Goal: Information Seeking & Learning: Learn about a topic

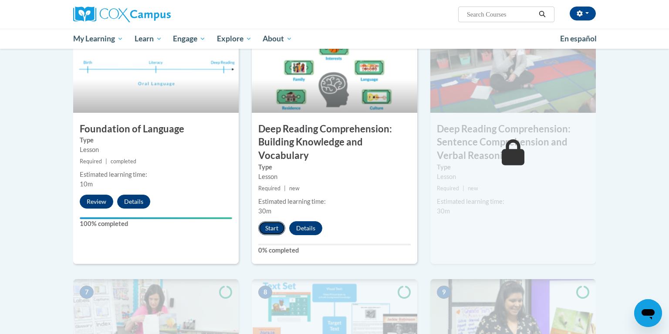
click at [265, 226] on button "Start" at bounding box center [271, 228] width 27 height 14
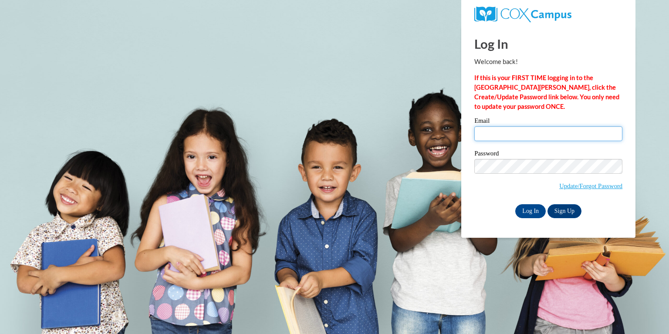
click at [507, 137] on input "Email" at bounding box center [548, 133] width 148 height 15
type input "challea@rbsd.k12.wi.us"
click at [527, 211] on input "Log In" at bounding box center [530, 211] width 30 height 14
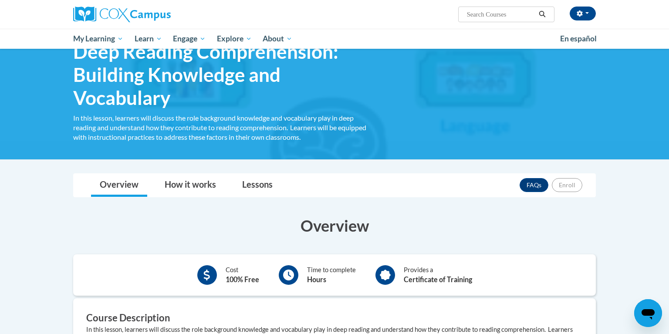
scroll to position [39, 0]
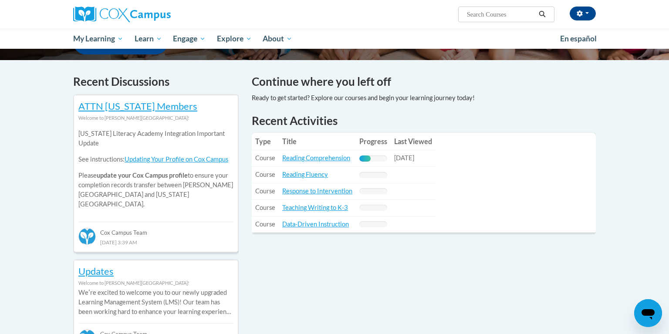
scroll to position [246, 0]
click at [313, 154] on link "Reading Comprehension" at bounding box center [316, 157] width 68 height 7
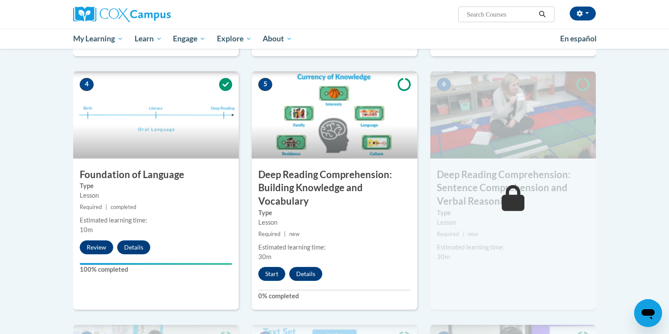
scroll to position [384, 0]
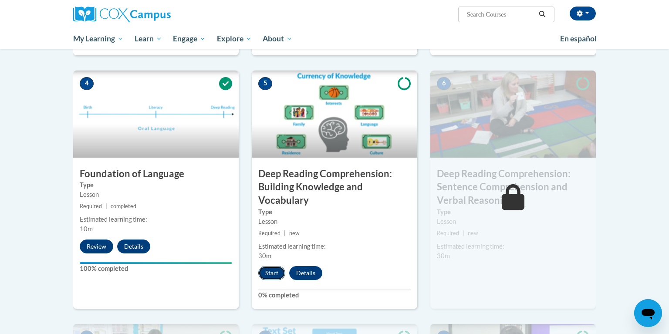
click at [271, 274] on button "Start" at bounding box center [271, 273] width 27 height 14
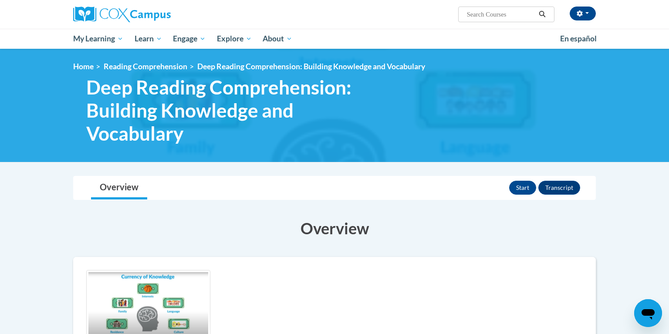
scroll to position [3, 0]
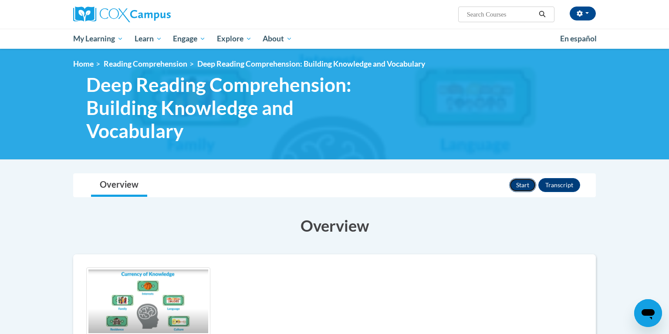
click at [522, 184] on button "Start" at bounding box center [522, 185] width 27 height 14
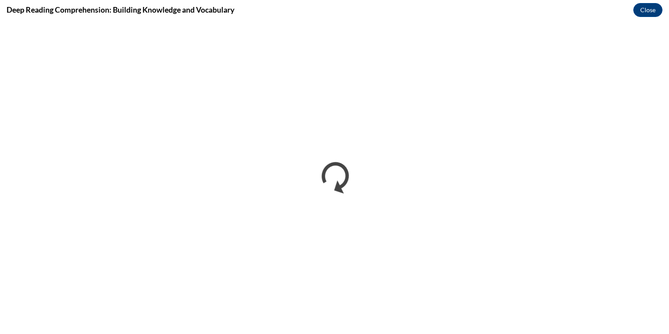
scroll to position [0, 0]
